Goal: Information Seeking & Learning: Understand process/instructions

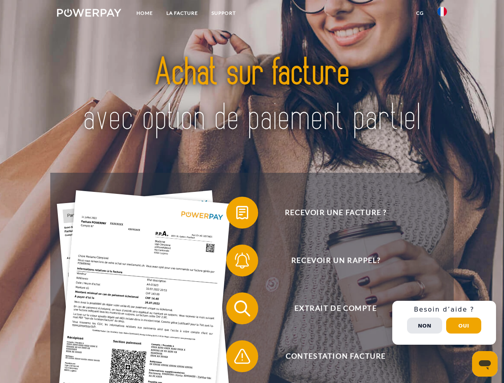
click at [89, 14] on img at bounding box center [89, 13] width 64 height 8
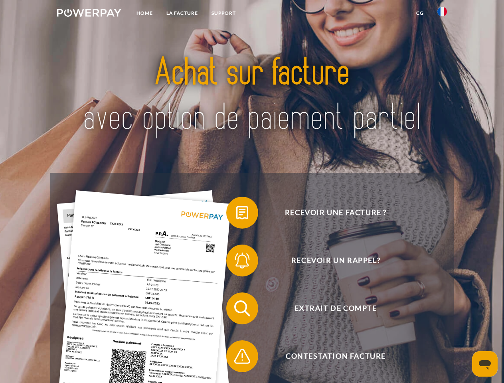
click at [442, 14] on img at bounding box center [442, 12] width 10 height 10
click at [419, 13] on link "CG" at bounding box center [419, 13] width 21 height 14
click at [236, 214] on span at bounding box center [230, 213] width 40 height 40
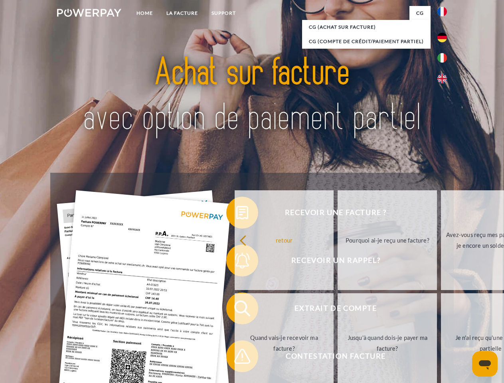
click at [236, 262] on div "retour Pourquoi ai-je reçu une facture? Avez-vous reçu mes paiements, ai-je enc…" at bounding box center [387, 292] width 322 height 206
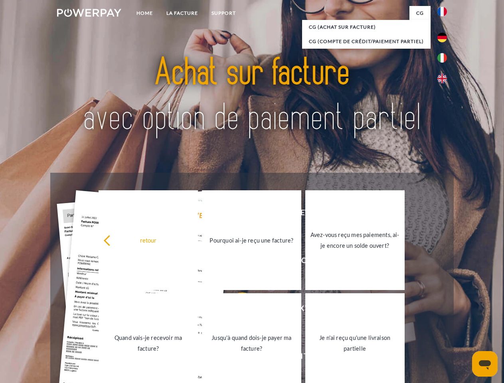
click at [236, 310] on link "Jusqu'à quand dois-je payer ma facture?" at bounding box center [251, 343] width 99 height 100
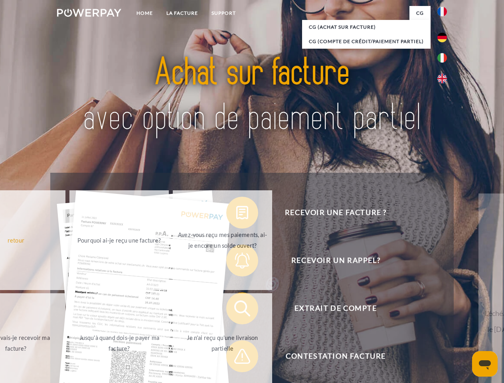
click at [236, 358] on span at bounding box center [230, 356] width 40 height 40
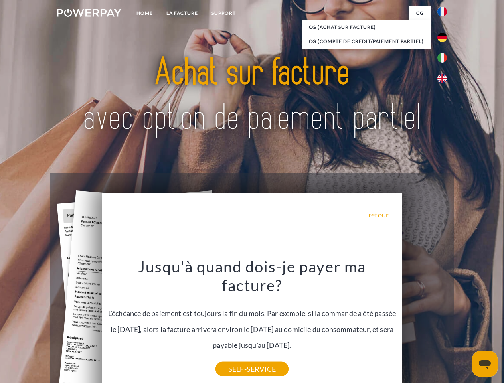
click at [444, 323] on div "Recevoir une facture ? Recevoir un rappel? Extrait de compte retour" at bounding box center [251, 332] width 403 height 319
click at [424, 324] on span "Extrait de compte" at bounding box center [335, 308] width 195 height 32
click at [463, 325] on header "Home LA FACTURE Support" at bounding box center [252, 275] width 504 height 551
